Goal: Check status: Check status

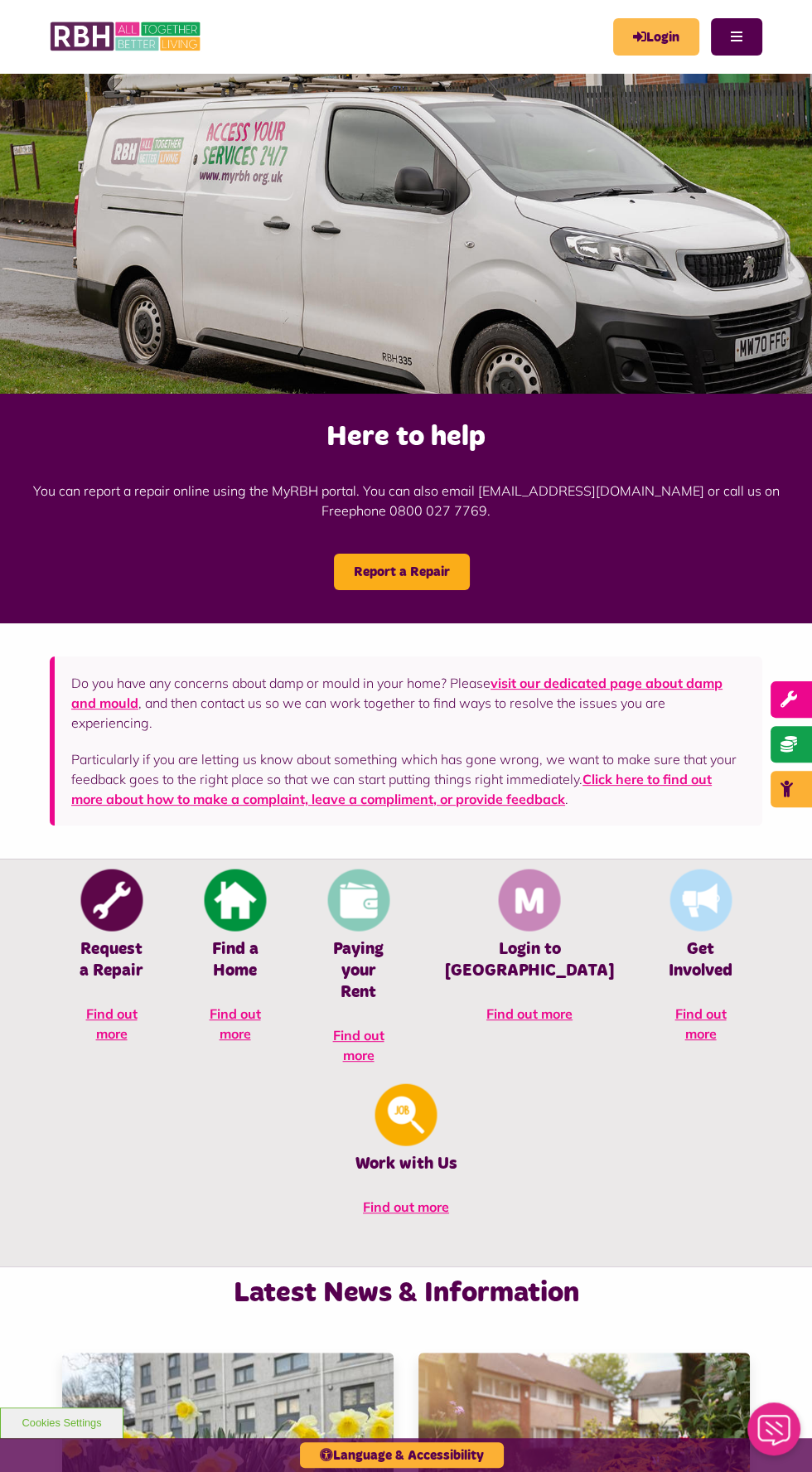
click at [649, 29] on link "Login" at bounding box center [656, 37] width 86 height 38
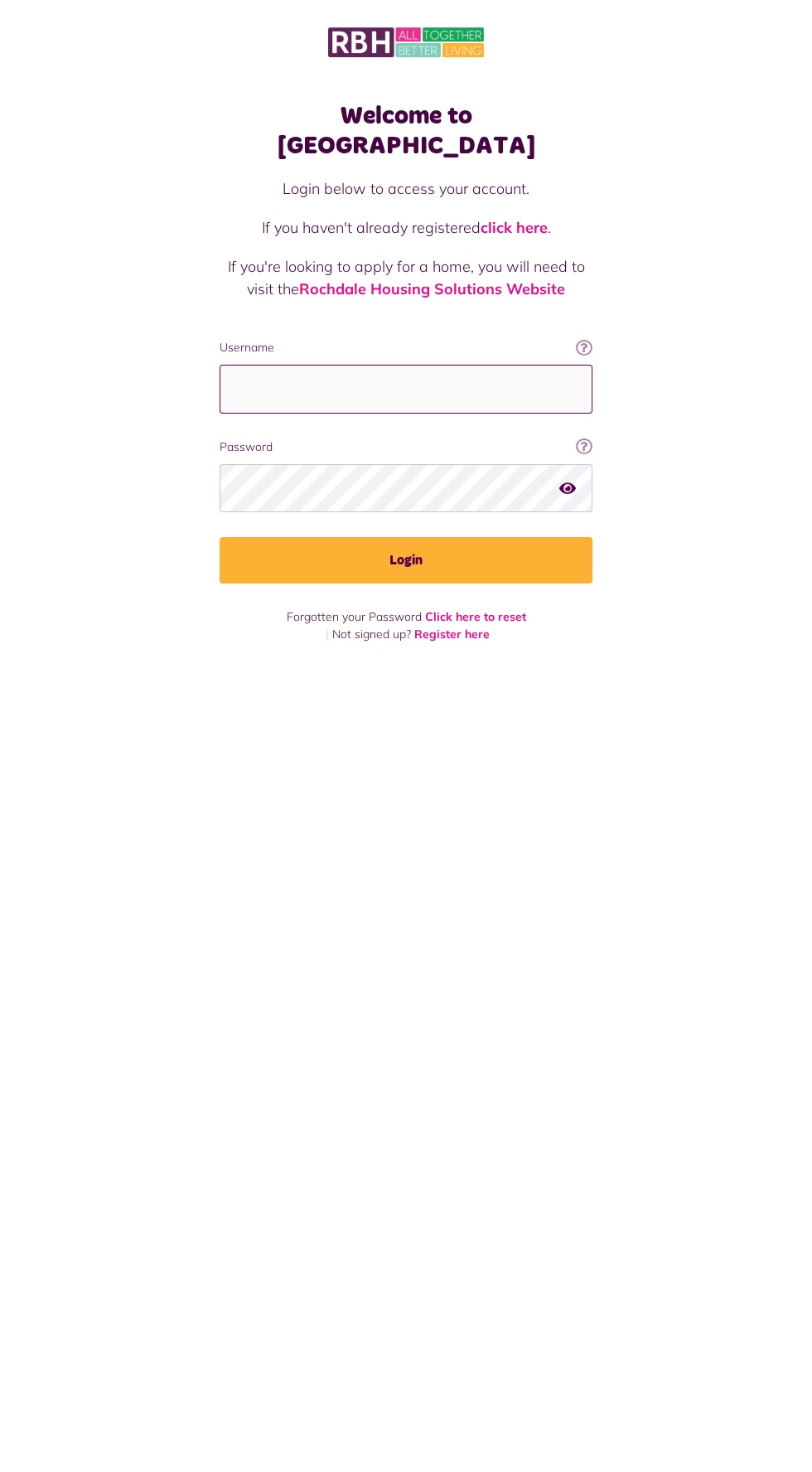
click at [278, 364] on input "Username" at bounding box center [405, 388] width 373 height 49
type input "**********"
click at [219, 538] on button "Login" at bounding box center [405, 561] width 373 height 46
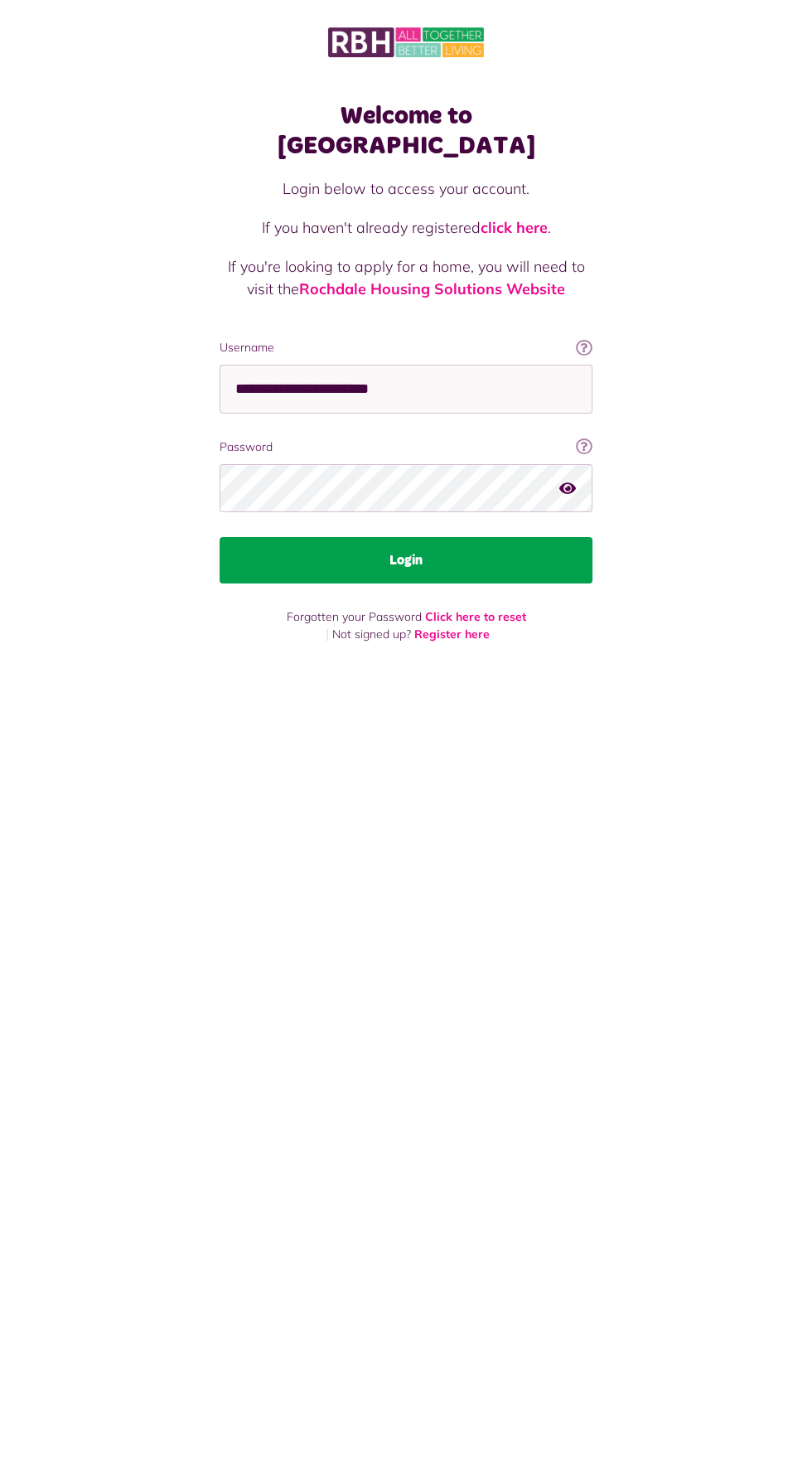
click at [289, 548] on button "Login" at bounding box center [405, 561] width 373 height 46
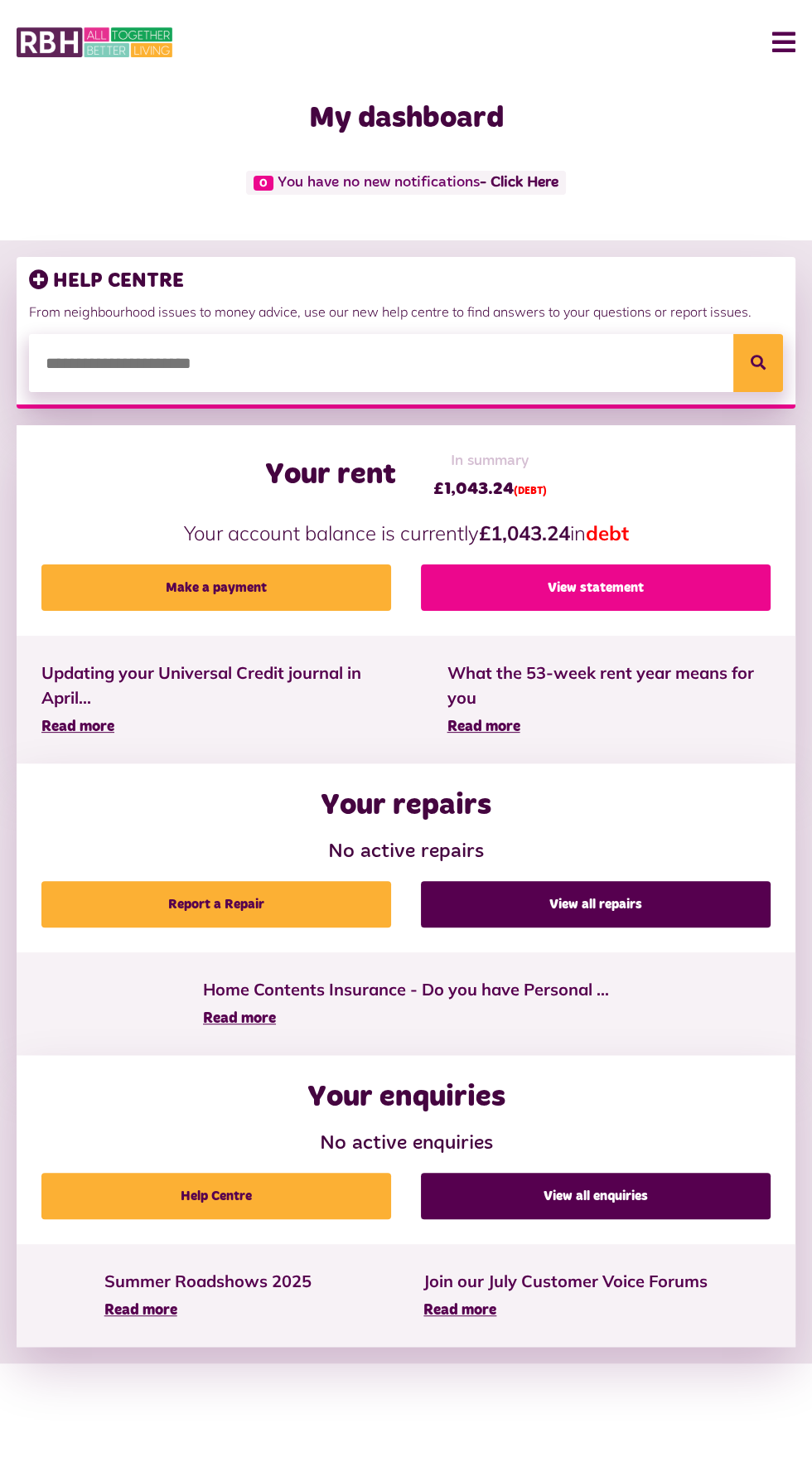
click at [473, 582] on link "View statement" at bounding box center [596, 588] width 350 height 46
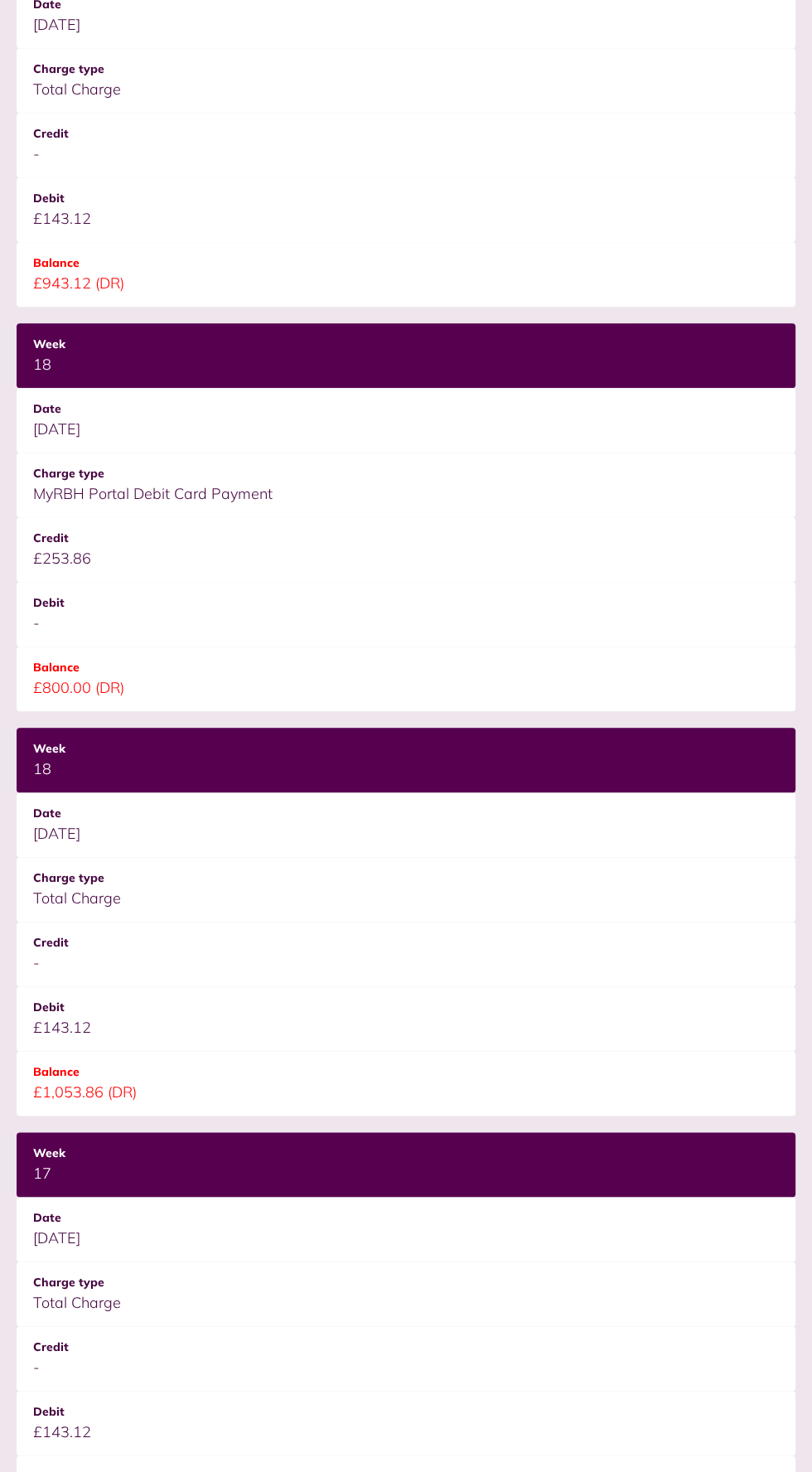
scroll to position [1351, 0]
